Goal: Task Accomplishment & Management: Use online tool/utility

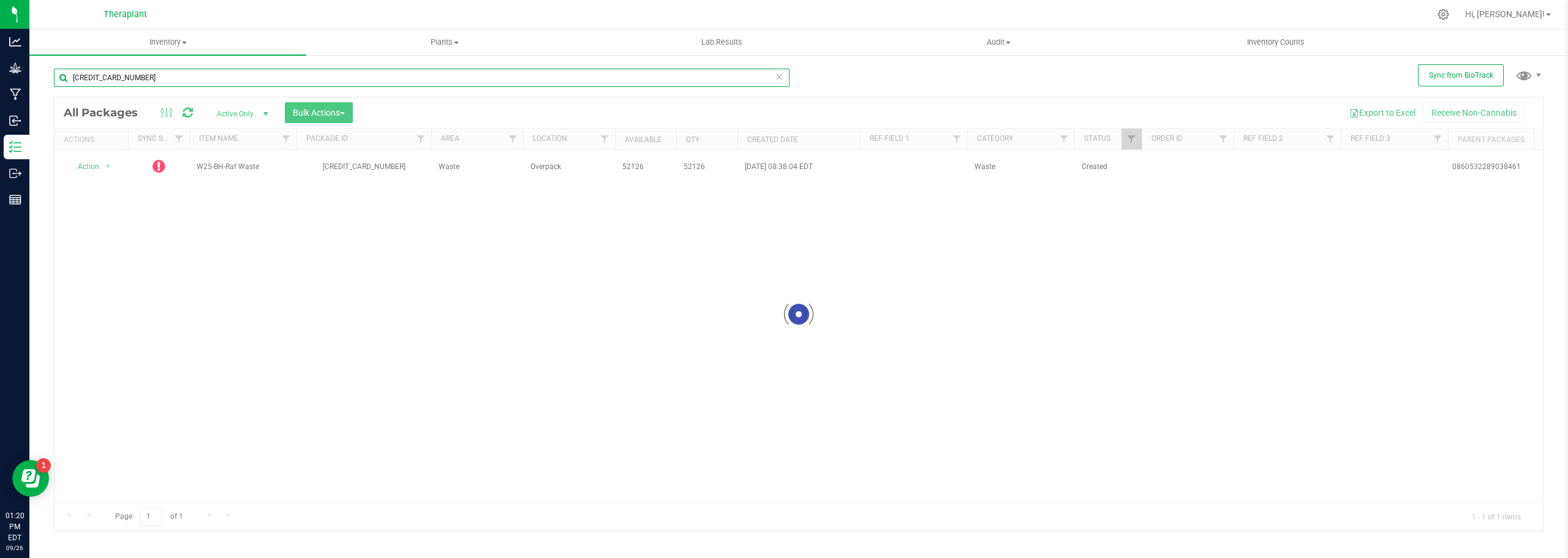
click at [145, 78] on input "[CREDIT_CARD_NUMBER]" at bounding box center [422, 78] width 735 height 19
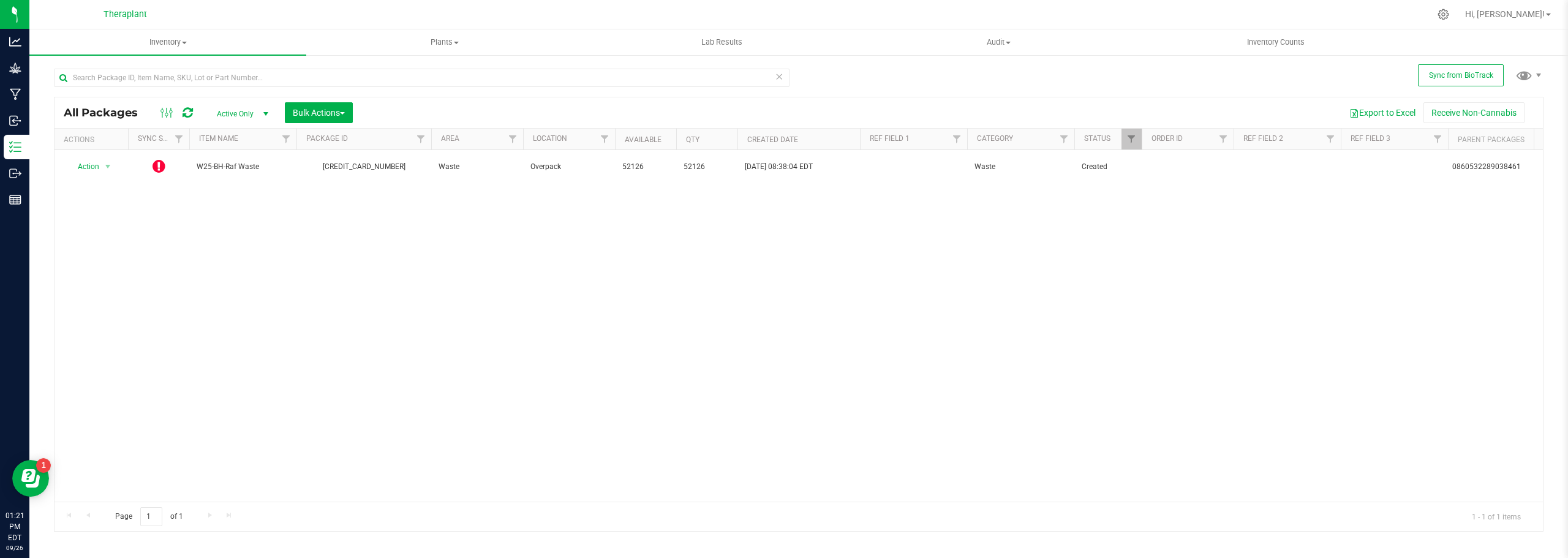
click at [228, 381] on div "Action Action Edit attributes Global inventory Lock package Package audit log P…" at bounding box center [798, 326] width 1488 height 352
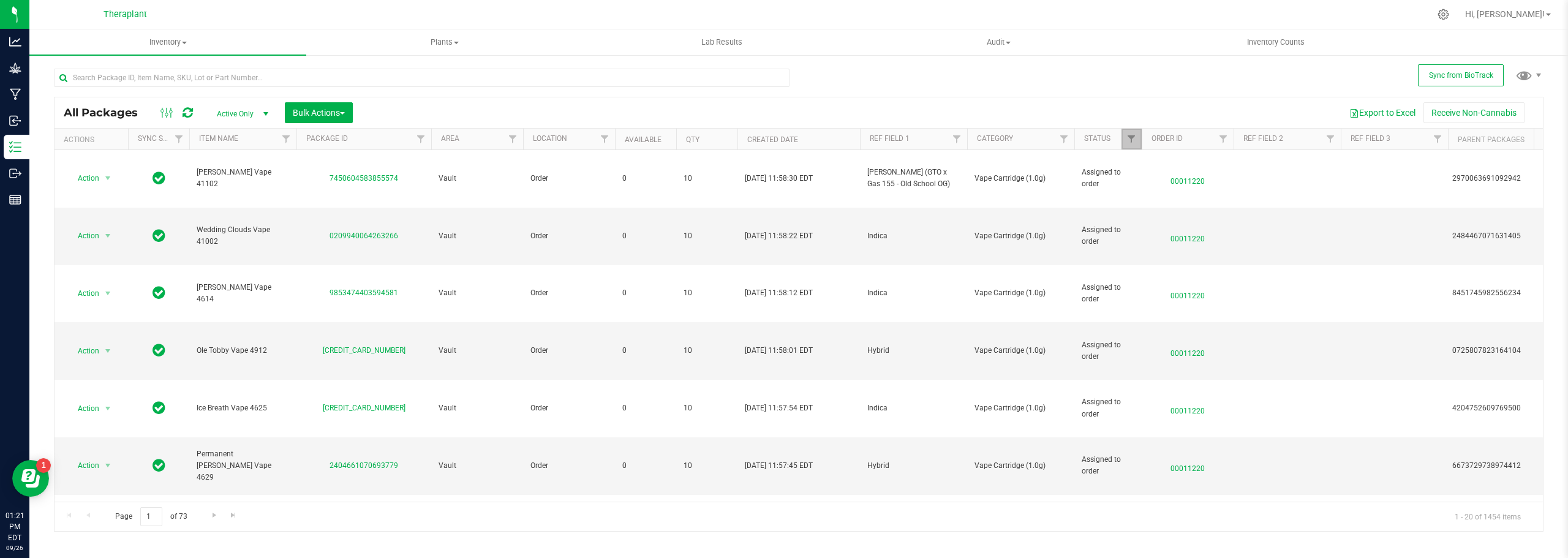
click at [1131, 132] on link "Filter" at bounding box center [1132, 139] width 21 height 21
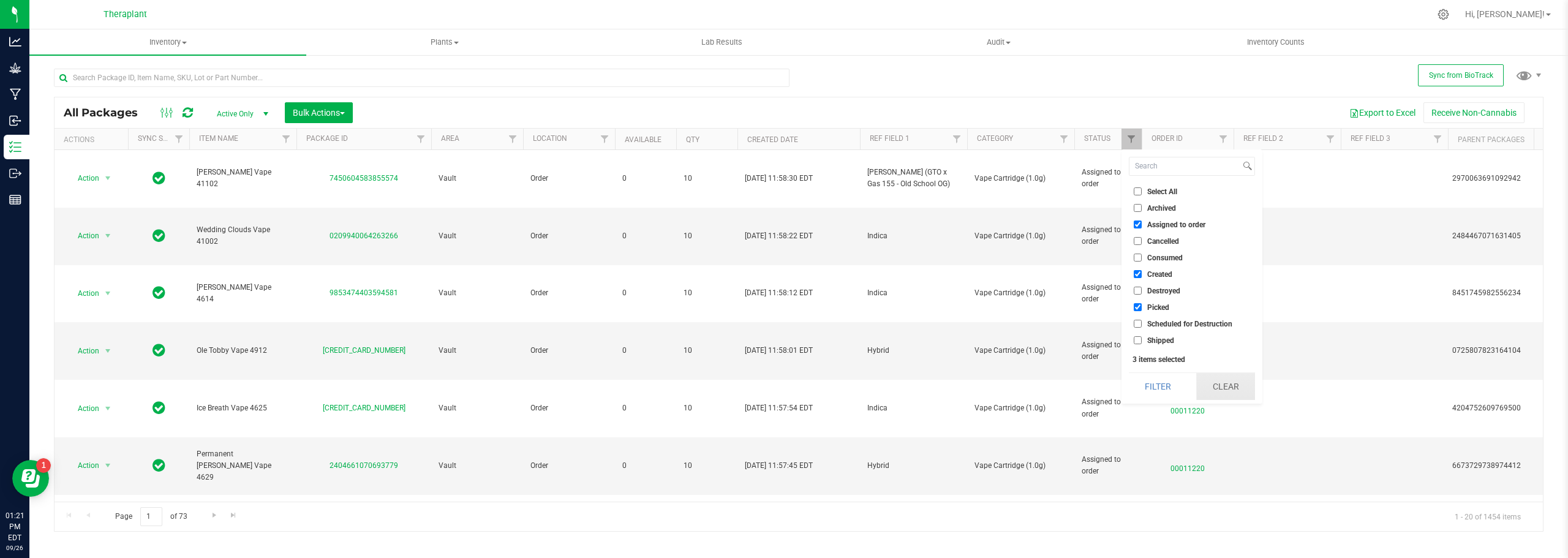
click at [1232, 379] on button "Clear" at bounding box center [1226, 385] width 59 height 27
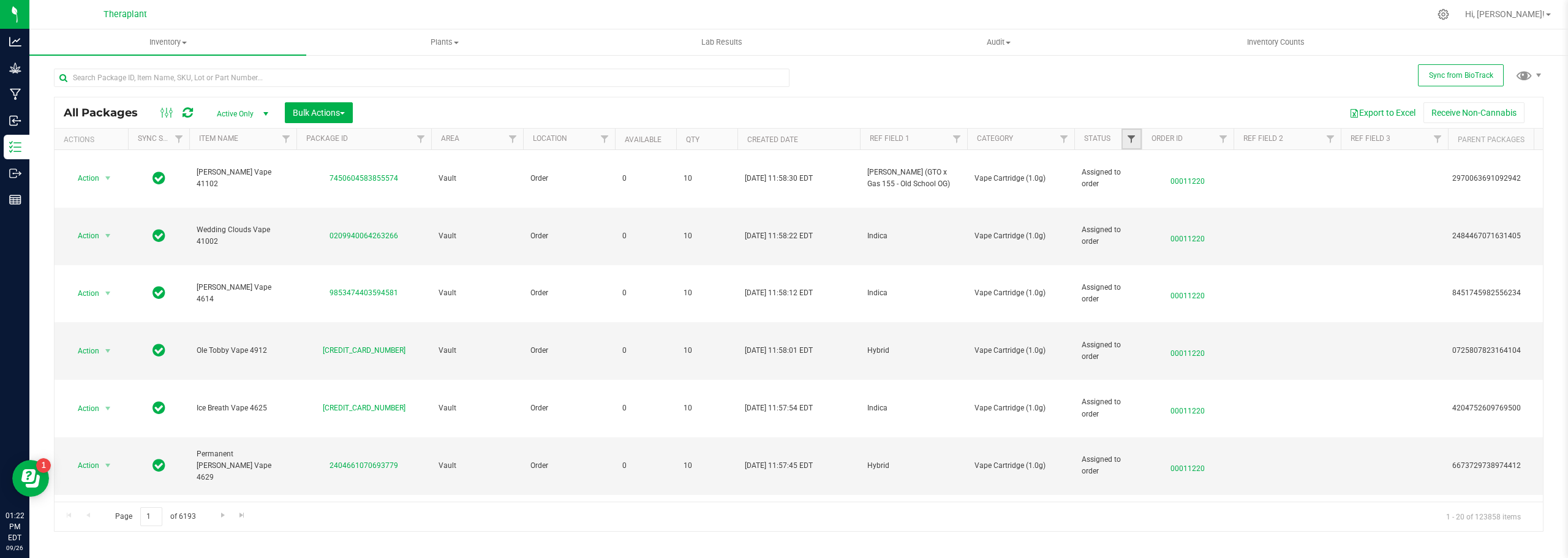
click at [1136, 140] on span "Filter" at bounding box center [1132, 139] width 10 height 10
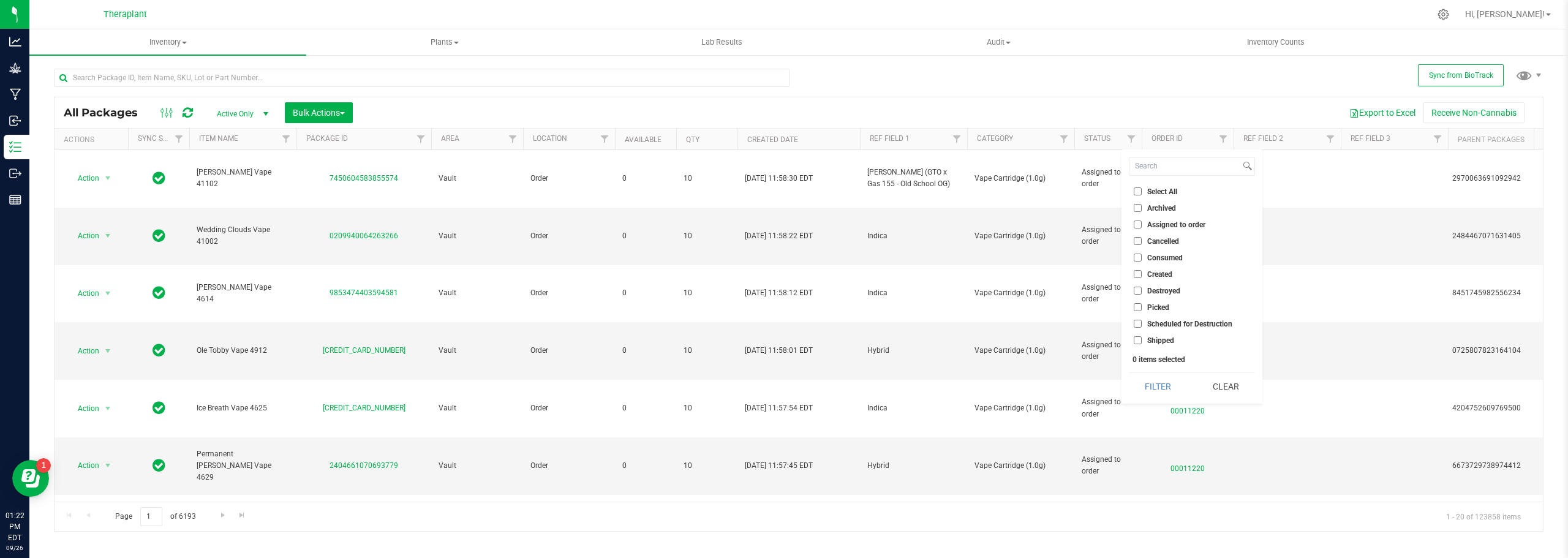
click at [1137, 277] on input "Created" at bounding box center [1137, 274] width 8 height 8
checkbox input "true"
click at [1156, 380] on button "Filter" at bounding box center [1158, 385] width 59 height 27
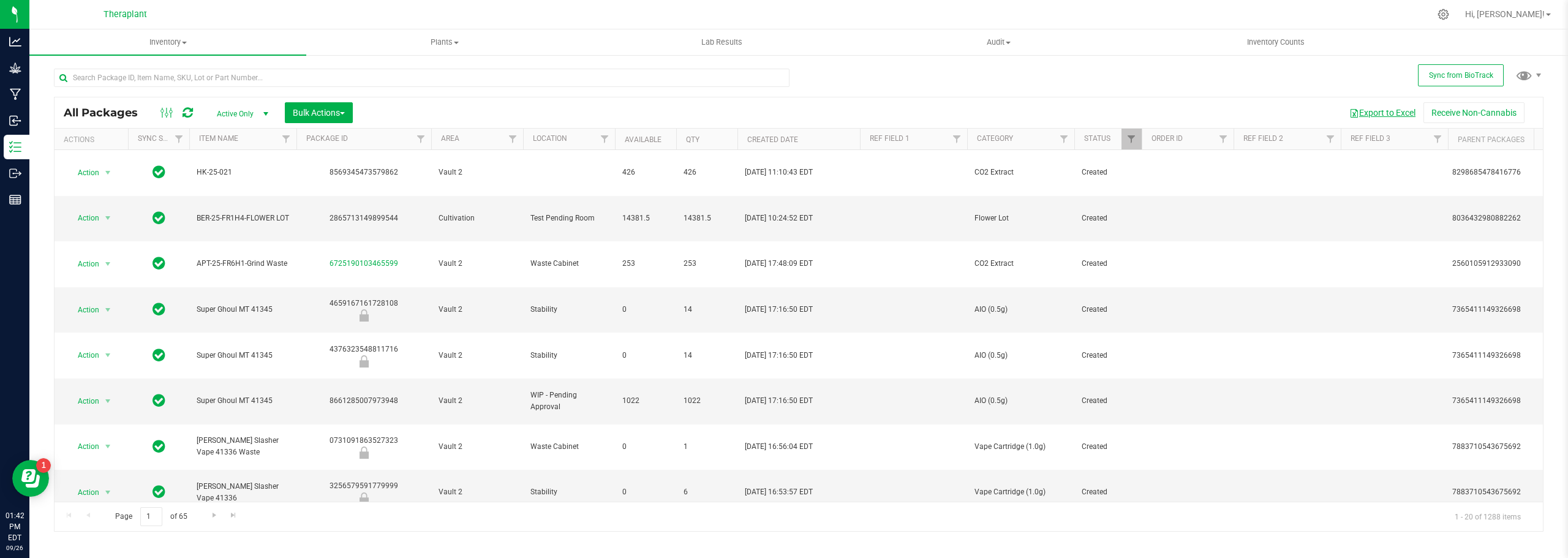
click at [1395, 114] on button "Export to Excel" at bounding box center [1381, 112] width 82 height 21
